Goal: Transaction & Acquisition: Purchase product/service

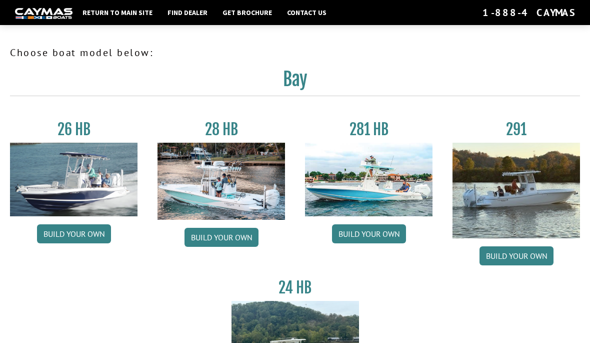
click at [62, 181] on img at bounding box center [74, 180] width 128 height 74
click at [67, 235] on link "Build your own" at bounding box center [74, 233] width 74 height 19
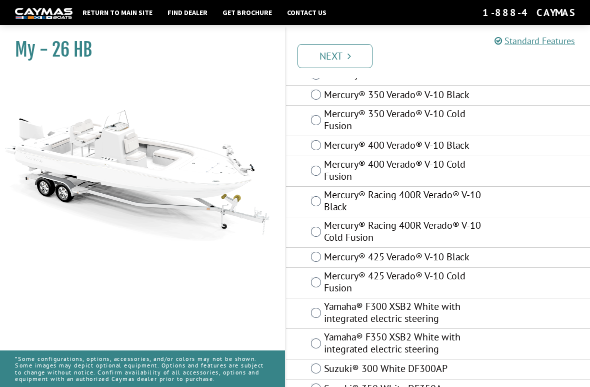
scroll to position [94, 0]
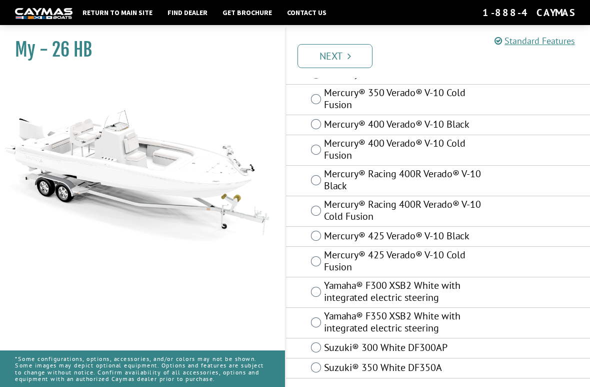
click at [422, 264] on label "Mercury® 425 Verado® V-10 Cold Fusion" at bounding box center [403, 262] width 159 height 27
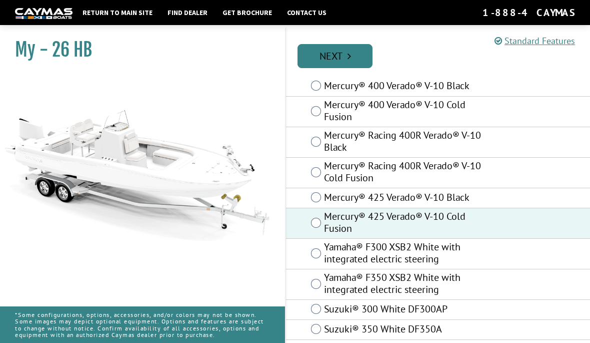
click at [352, 51] on link "Next" at bounding box center [335, 56] width 75 height 24
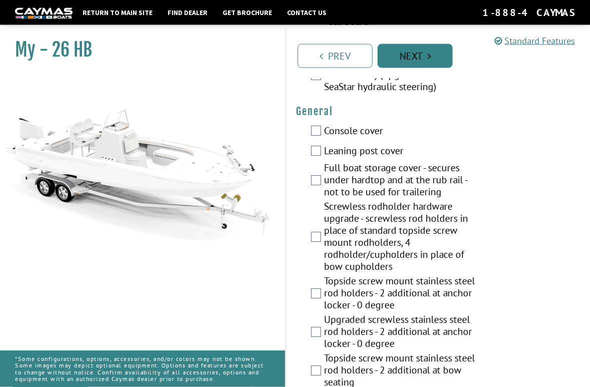
scroll to position [758, 0]
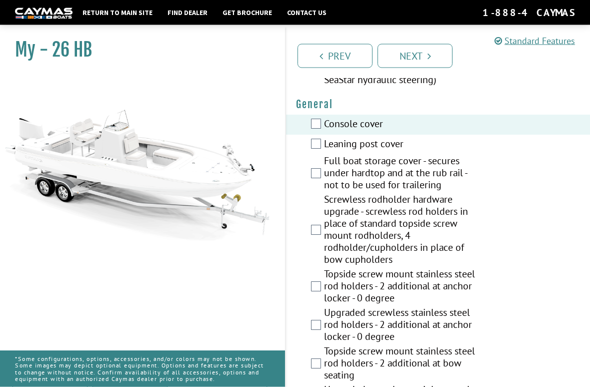
click at [320, 115] on div "Console cover" at bounding box center [438, 125] width 304 height 20
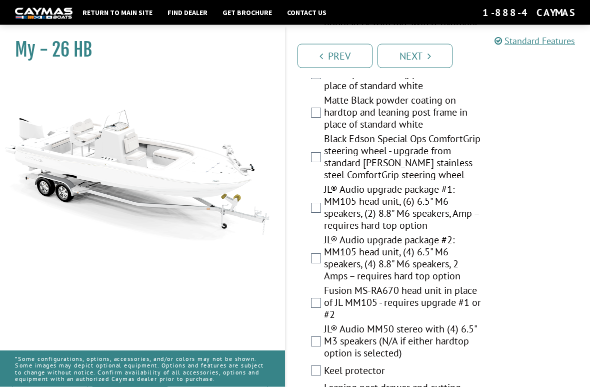
scroll to position [1464, 0]
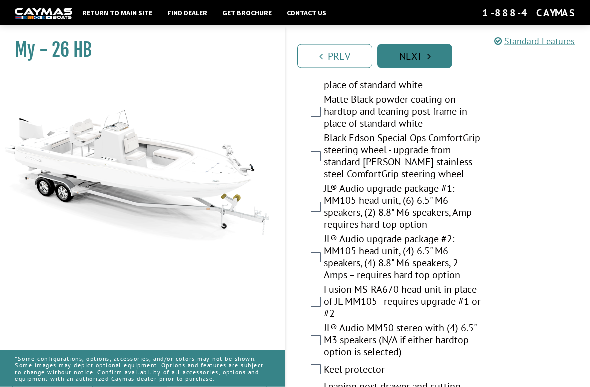
click at [428, 58] on icon "Pagination" at bounding box center [430, 56] width 4 height 10
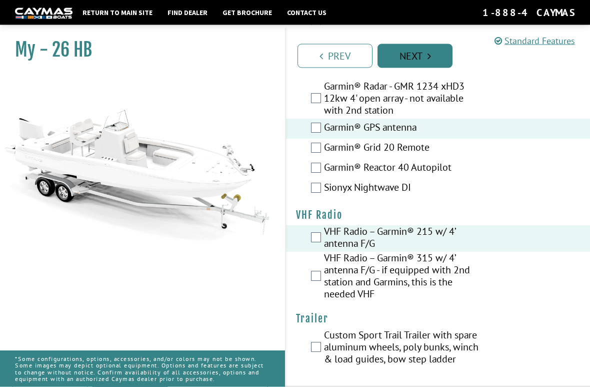
scroll to position [3516, 0]
click at [430, 58] on icon "Pagination" at bounding box center [430, 56] width 4 height 10
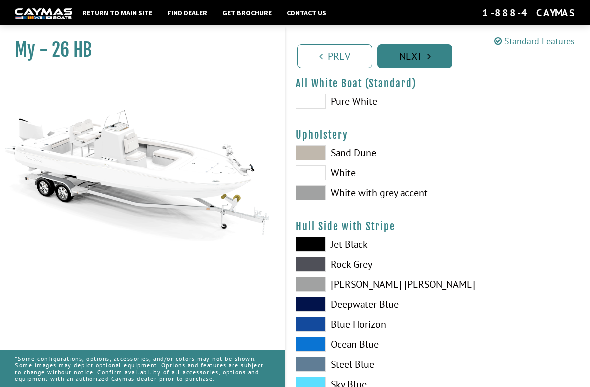
scroll to position [44, 0]
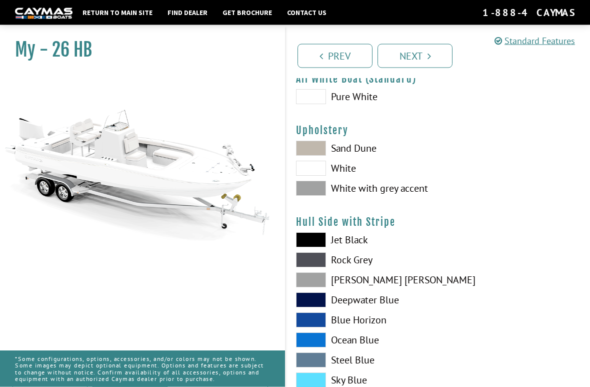
click at [346, 196] on label "White with grey accent" at bounding box center [362, 188] width 132 height 15
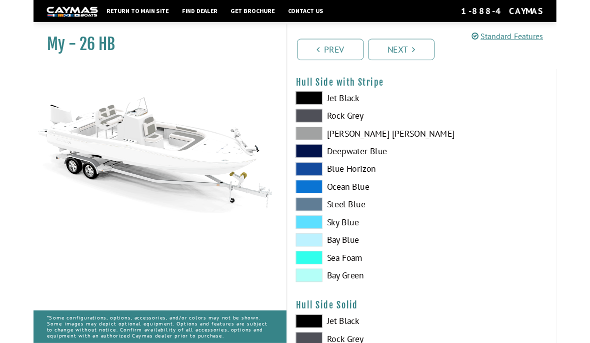
scroll to position [172, 0]
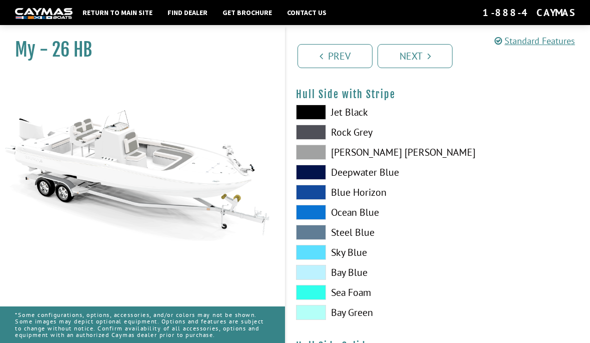
click at [374, 215] on label "Ocean Blue" at bounding box center [362, 212] width 132 height 15
click at [364, 197] on label "Blue Horizon" at bounding box center [362, 192] width 132 height 15
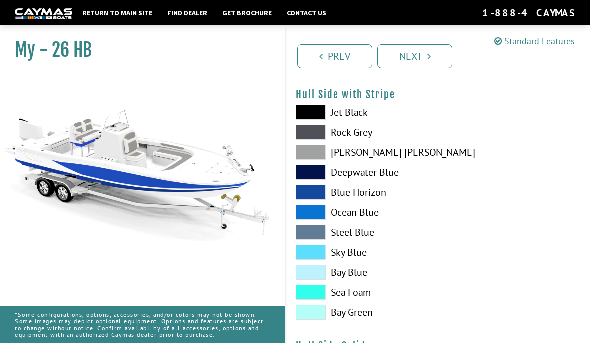
click at [346, 216] on label "Ocean Blue" at bounding box center [362, 212] width 132 height 15
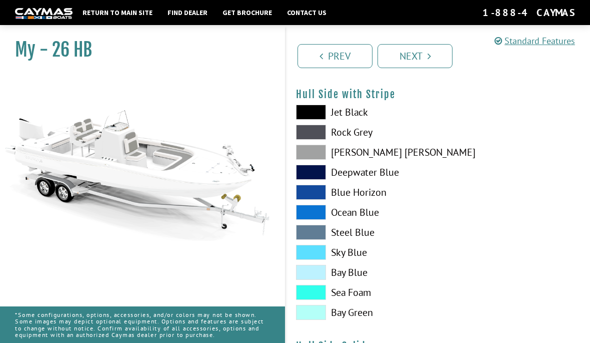
click at [330, 237] on label "Steel Blue" at bounding box center [362, 232] width 132 height 15
click at [346, 255] on label "Sky Blue" at bounding box center [362, 252] width 132 height 15
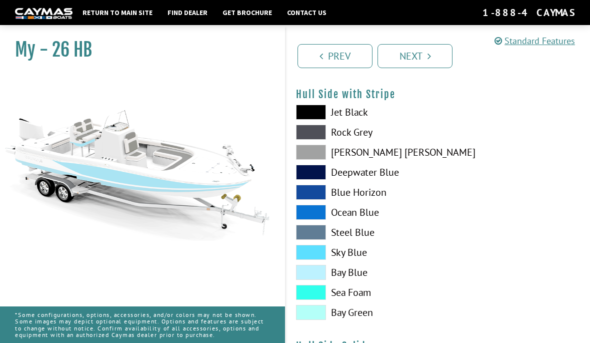
click at [351, 276] on label "Bay Blue" at bounding box center [362, 272] width 132 height 15
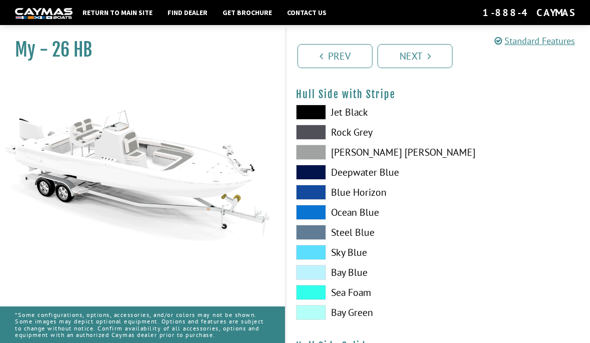
click at [348, 295] on label "Sea Foam" at bounding box center [362, 292] width 132 height 15
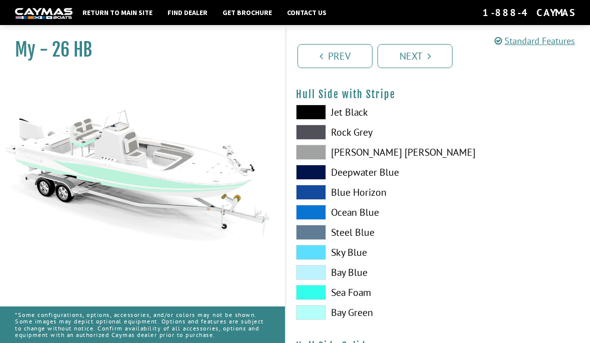
click at [343, 317] on label "Bay Green" at bounding box center [362, 312] width 132 height 15
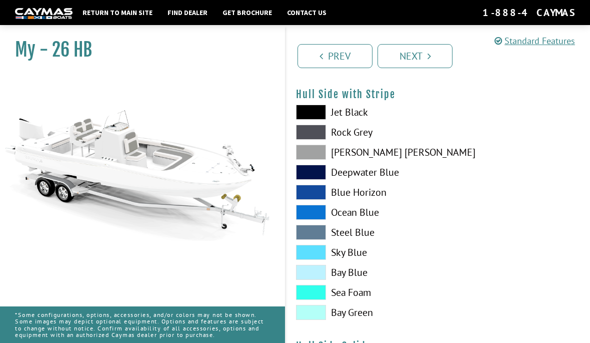
click at [348, 215] on label "Ocean Blue" at bounding box center [362, 212] width 132 height 15
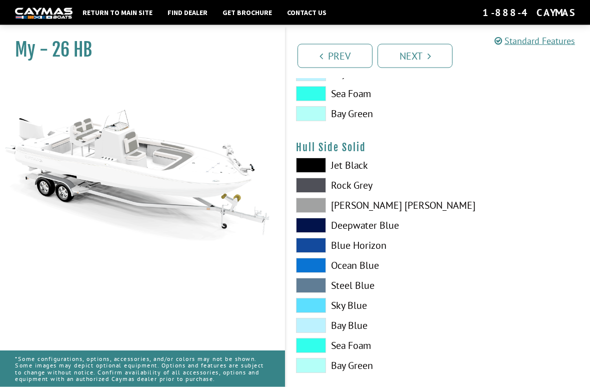
scroll to position [371, 0]
click at [360, 271] on label "Ocean Blue" at bounding box center [362, 264] width 132 height 15
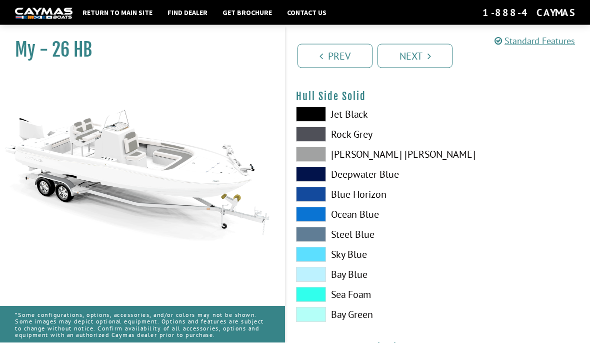
scroll to position [421, 0]
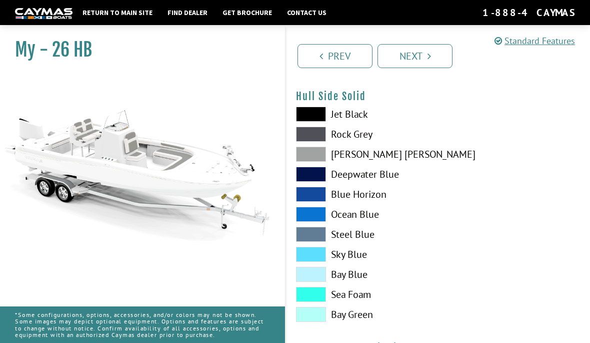
click at [356, 198] on label "Blue Horizon" at bounding box center [362, 194] width 132 height 15
click at [352, 239] on label "Steel Blue" at bounding box center [362, 234] width 132 height 15
click at [362, 216] on label "Ocean Blue" at bounding box center [362, 214] width 132 height 15
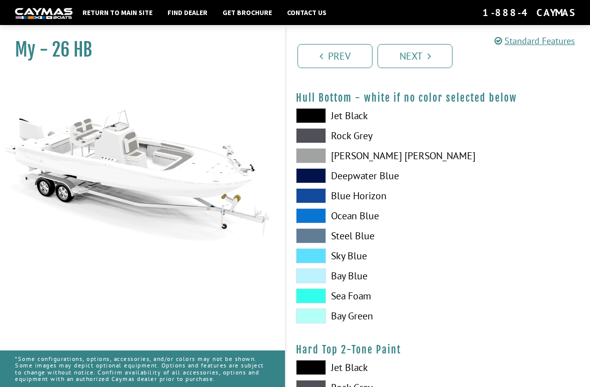
scroll to position [677, 0]
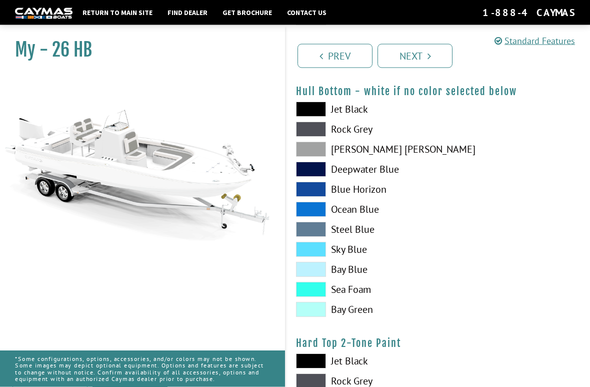
click at [347, 192] on label "Blue Horizon" at bounding box center [362, 189] width 132 height 15
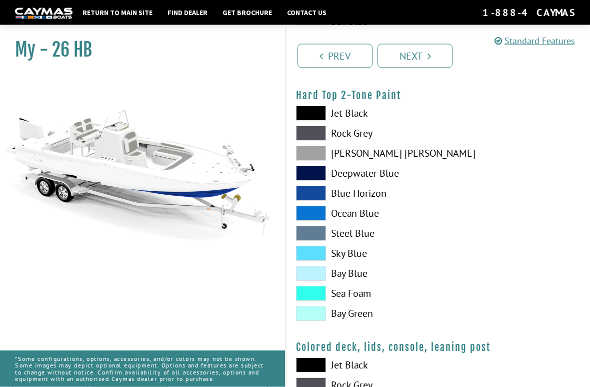
scroll to position [925, 0]
click at [359, 219] on label "Ocean Blue" at bounding box center [362, 213] width 132 height 15
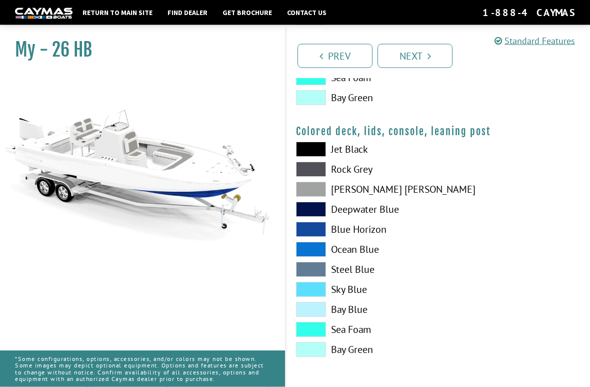
scroll to position [1145, 0]
click at [352, 190] on label "[PERSON_NAME] [PERSON_NAME]" at bounding box center [362, 189] width 132 height 15
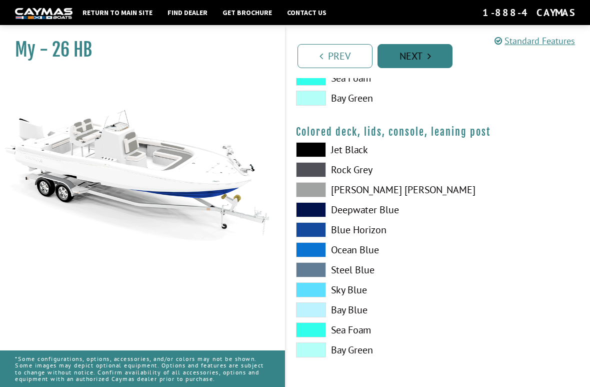
click at [421, 55] on link "Next" at bounding box center [415, 56] width 75 height 24
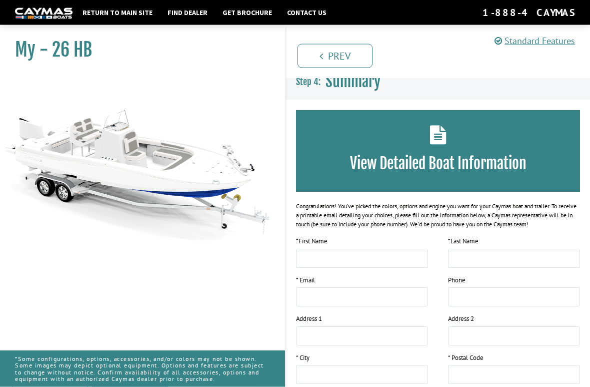
scroll to position [0, 0]
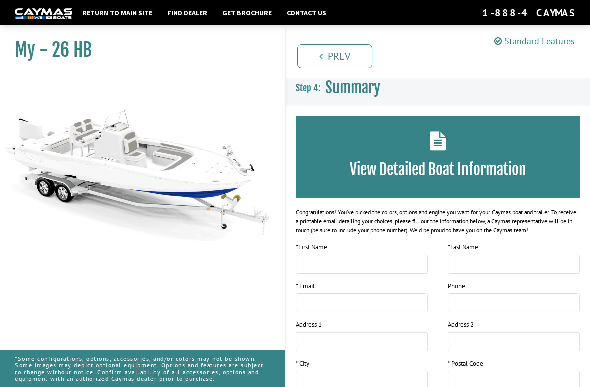
click at [459, 155] on div "View Detailed Boat Information" at bounding box center [438, 157] width 284 height 82
click at [446, 148] on icon at bounding box center [438, 140] width 17 height 19
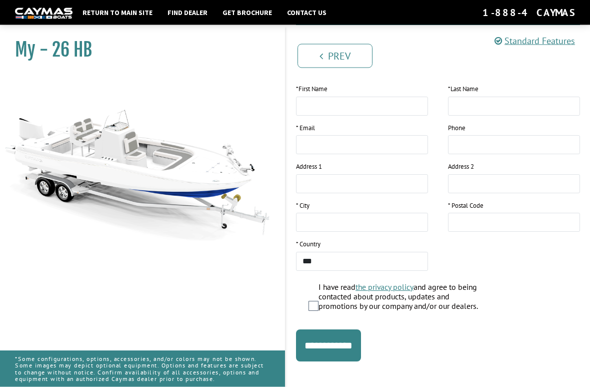
scroll to position [167, 0]
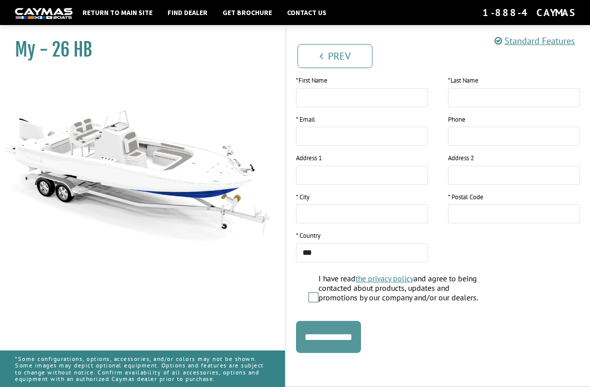
click at [361, 337] on input "**********" at bounding box center [328, 337] width 65 height 32
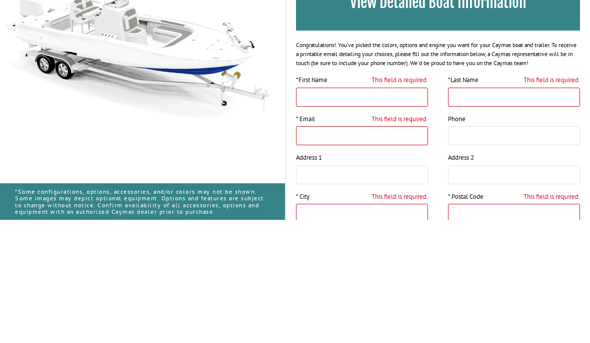
scroll to position [0, 0]
